Goal: Find contact information: Find contact information

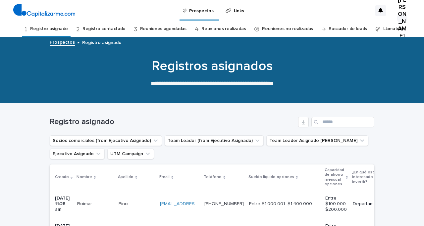
click at [111, 27] on link "Registro contactado" at bounding box center [103, 29] width 43 height 16
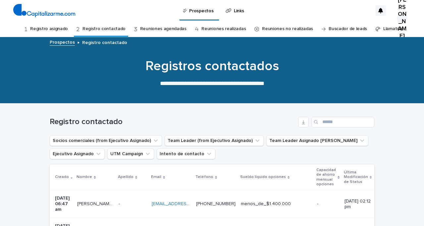
click at [115, 29] on link "Registro contactado" at bounding box center [103, 29] width 43 height 16
click at [151, 28] on link "Reuniones agendadas" at bounding box center [163, 29] width 46 height 16
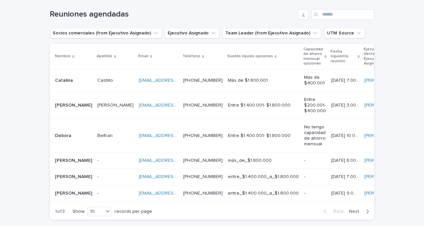
scroll to position [108, 0]
click at [107, 162] on p at bounding box center [115, 160] width 36 height 6
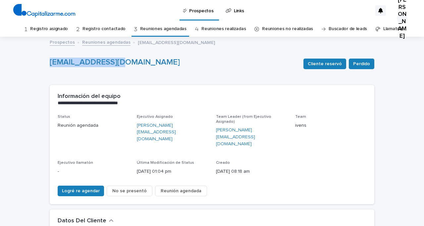
drag, startPoint x: 123, startPoint y: 63, endPoint x: 48, endPoint y: 63, distance: 75.8
copy link "[EMAIL_ADDRESS][DOMAIN_NAME]"
